Goal: Find specific page/section: Find specific page/section

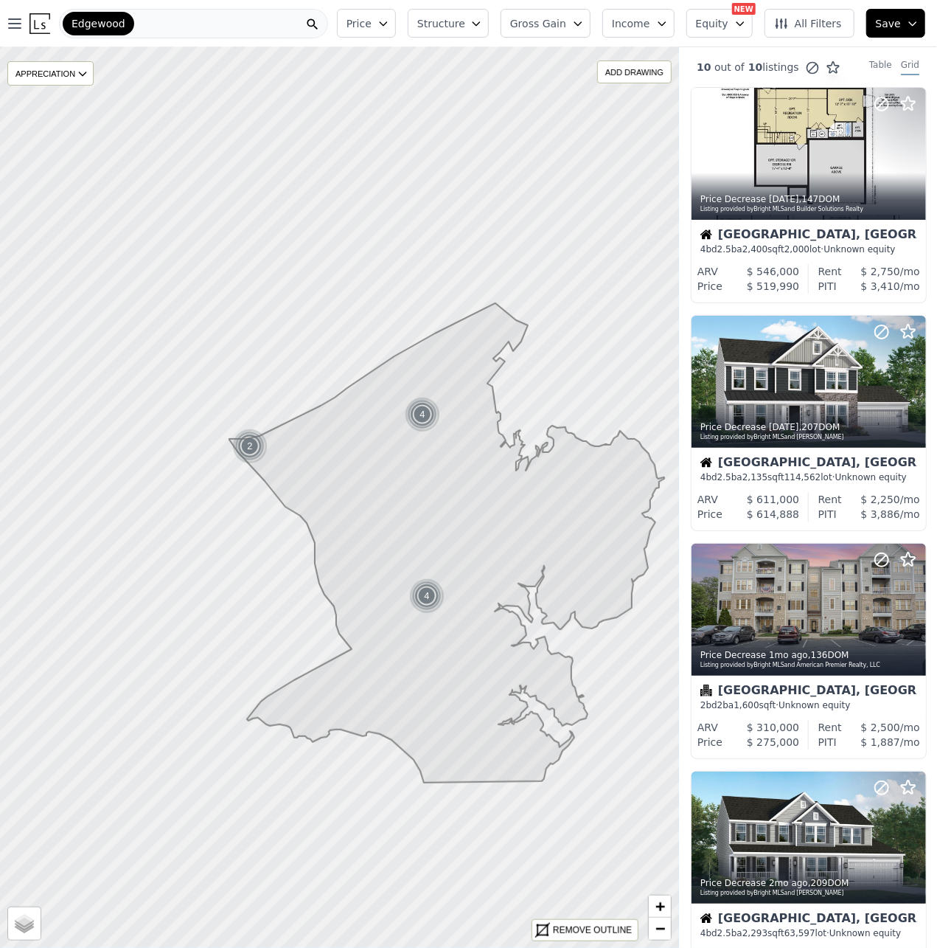
click at [189, 26] on div "Edgewood" at bounding box center [193, 24] width 269 height 30
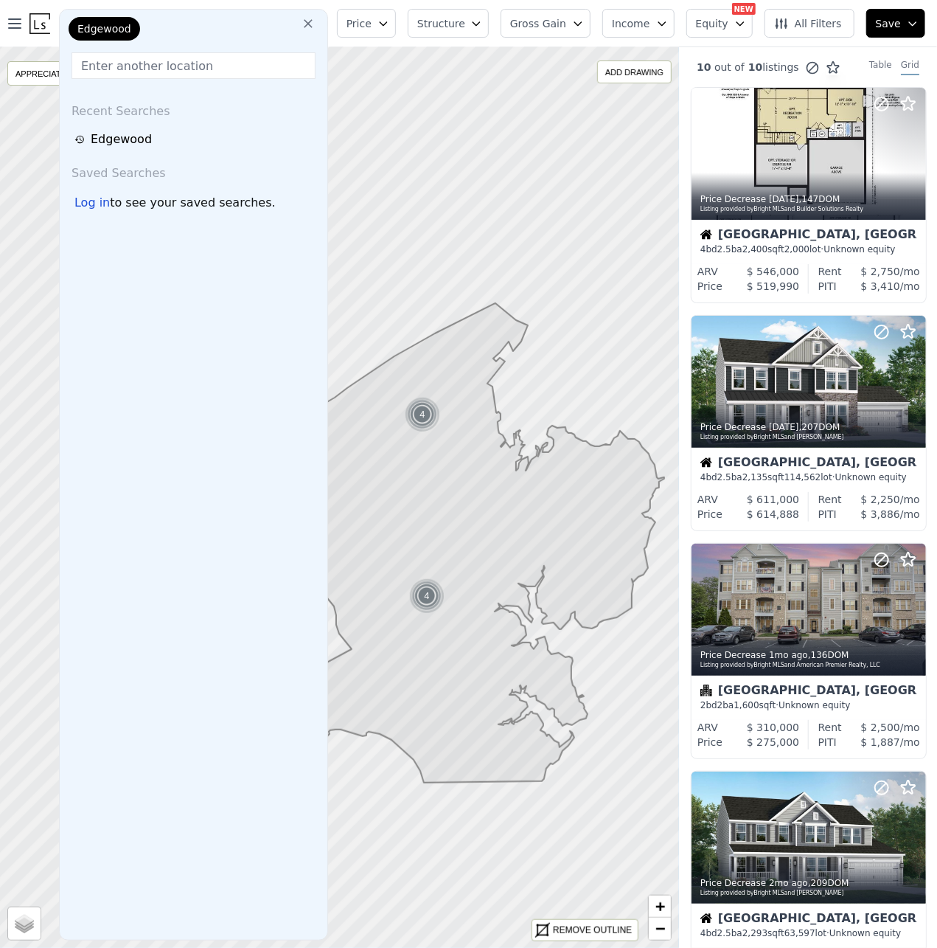
click at [316, 23] on icon at bounding box center [308, 23] width 15 height 15
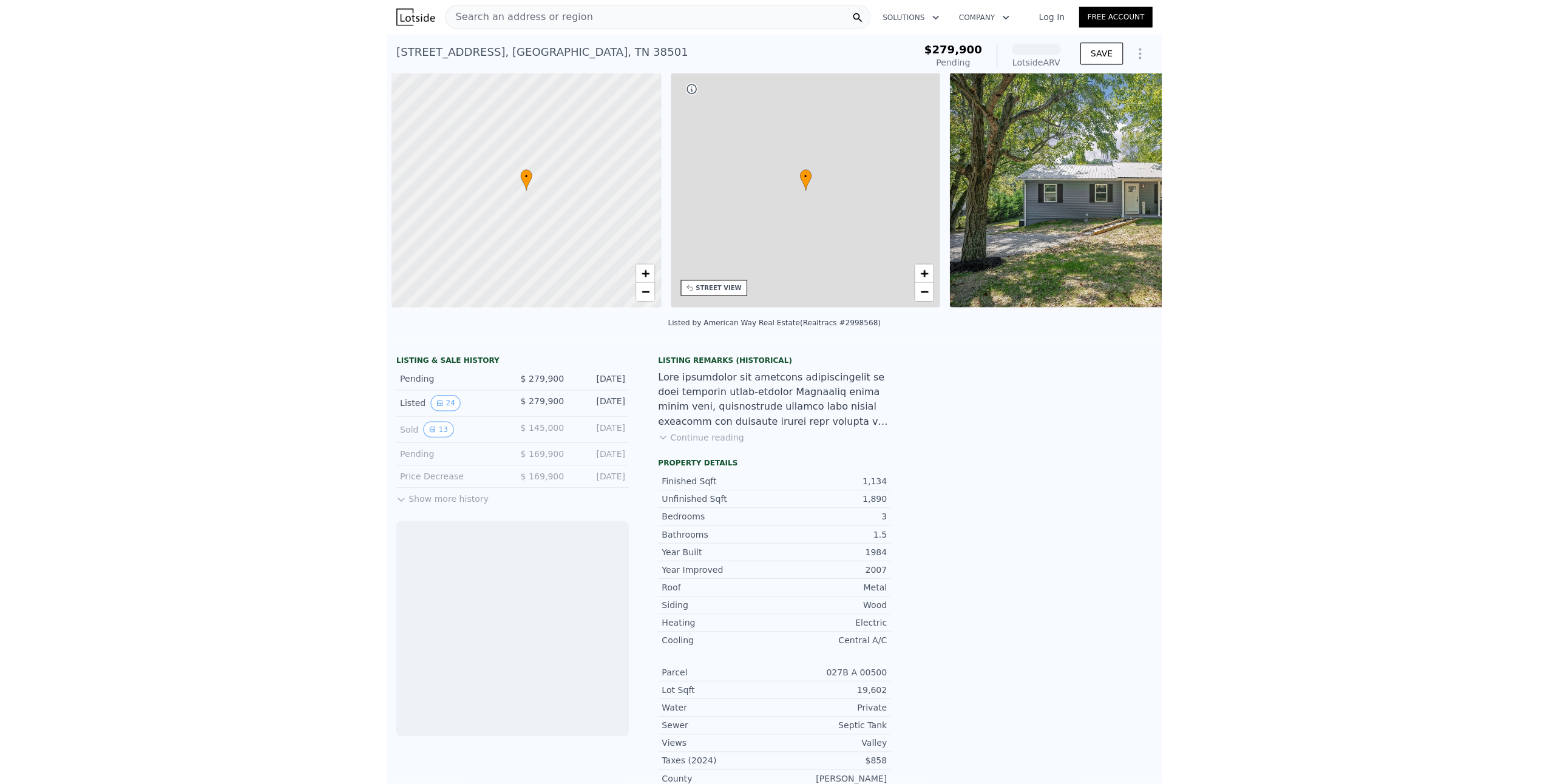
scroll to position [0, 5]
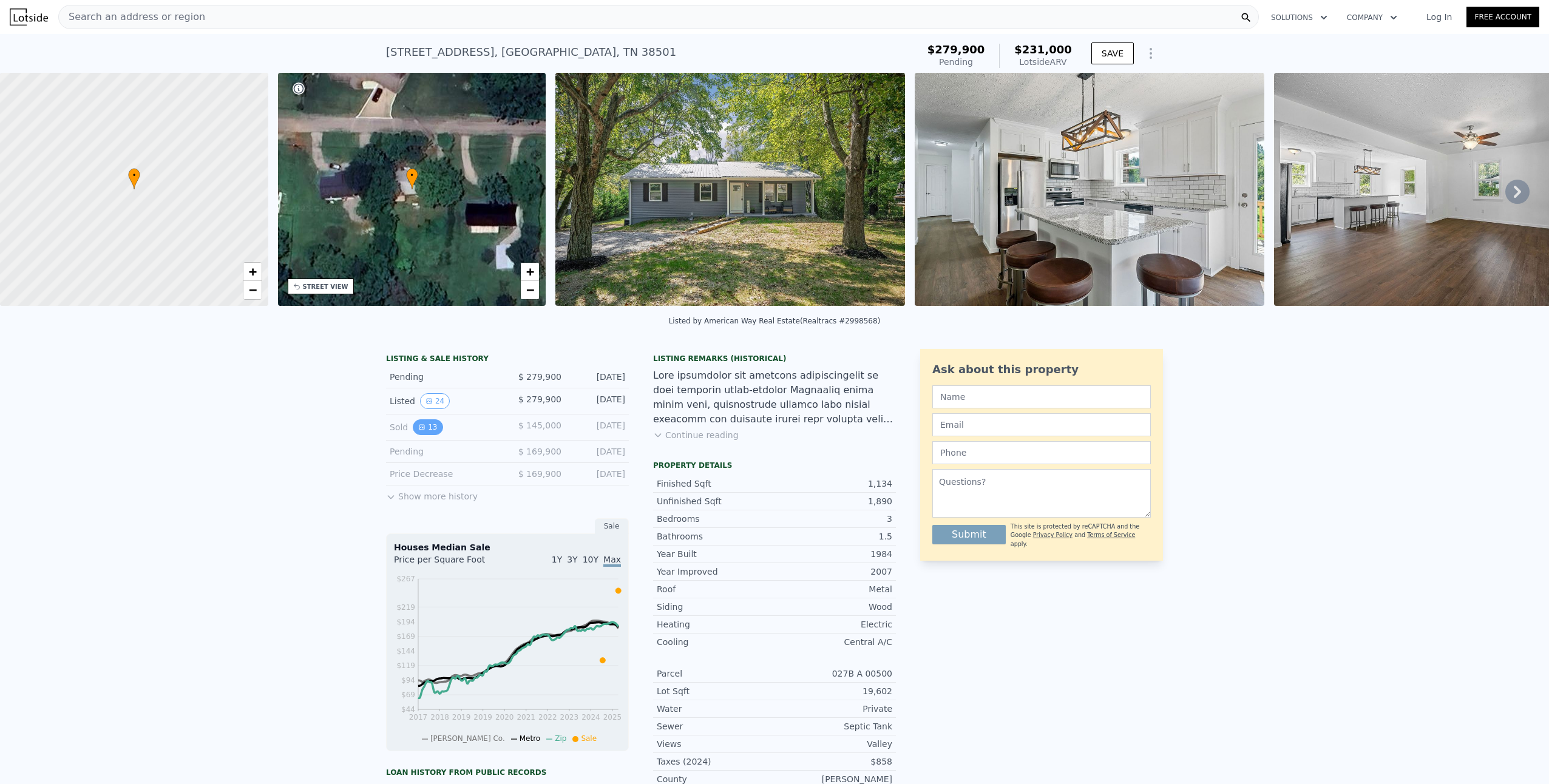
click at [425, 435] on button "13" at bounding box center [428, 427] width 30 height 16
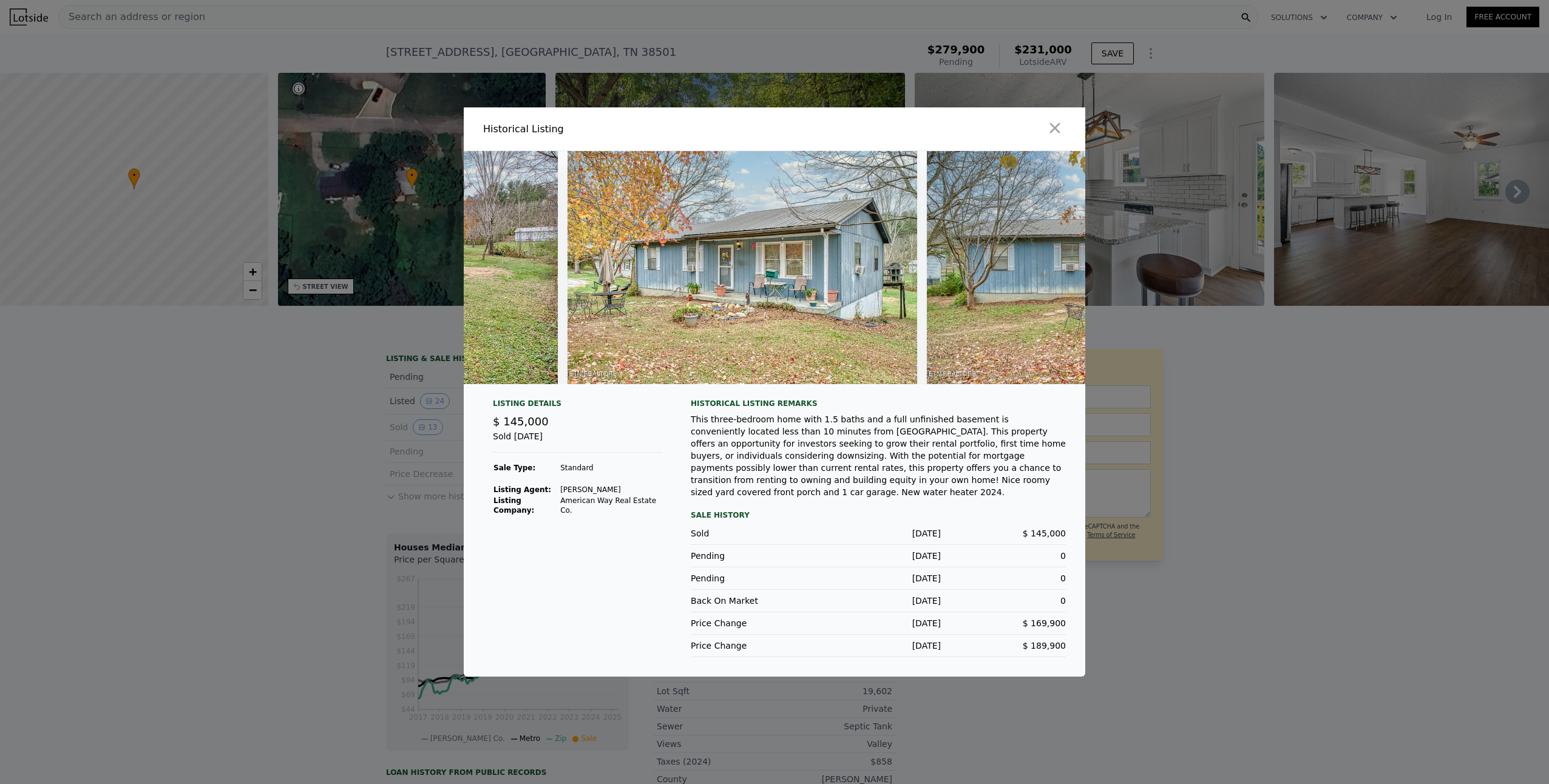
scroll to position [0, 3892]
